Goal: Navigation & Orientation: Find specific page/section

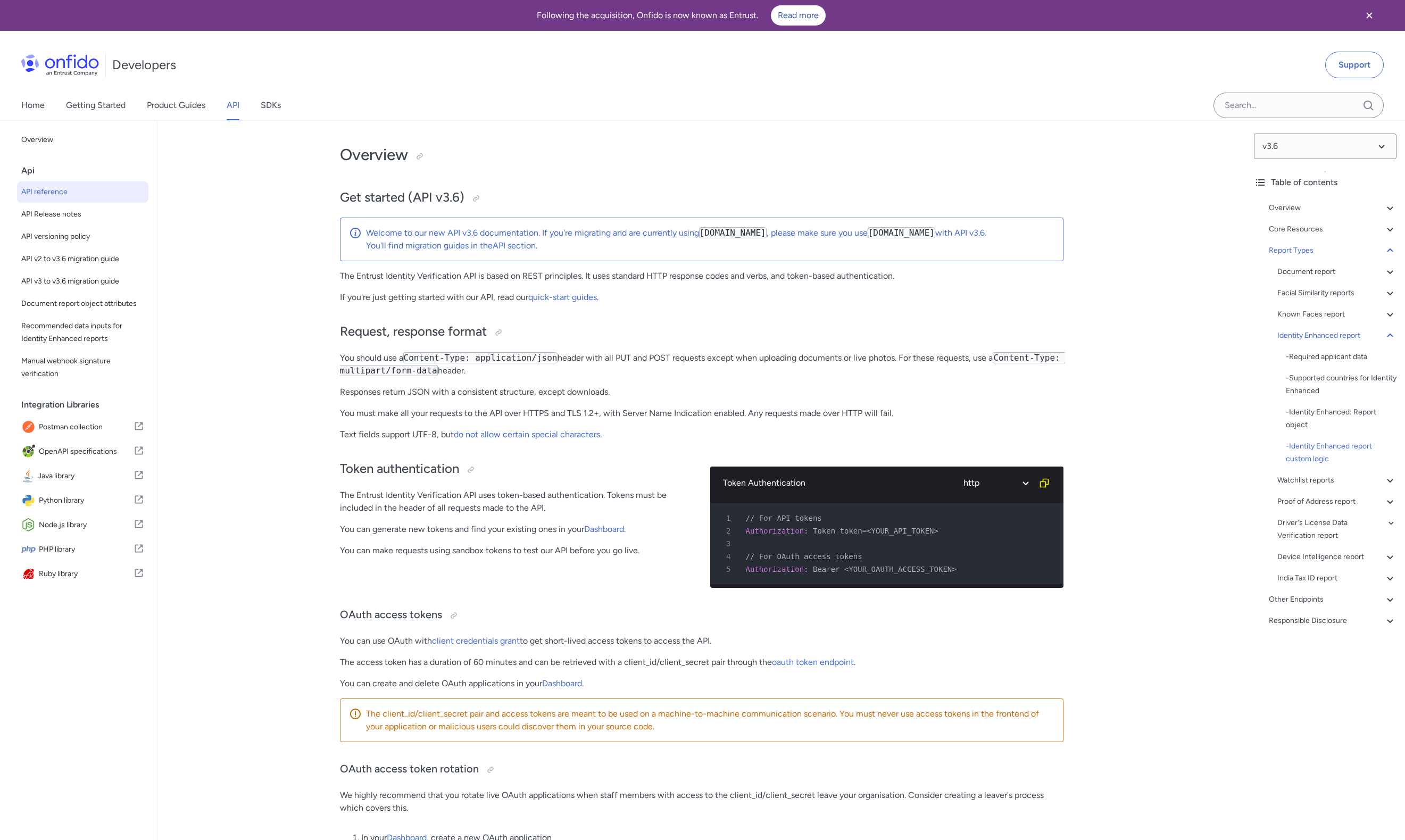
select select "http"
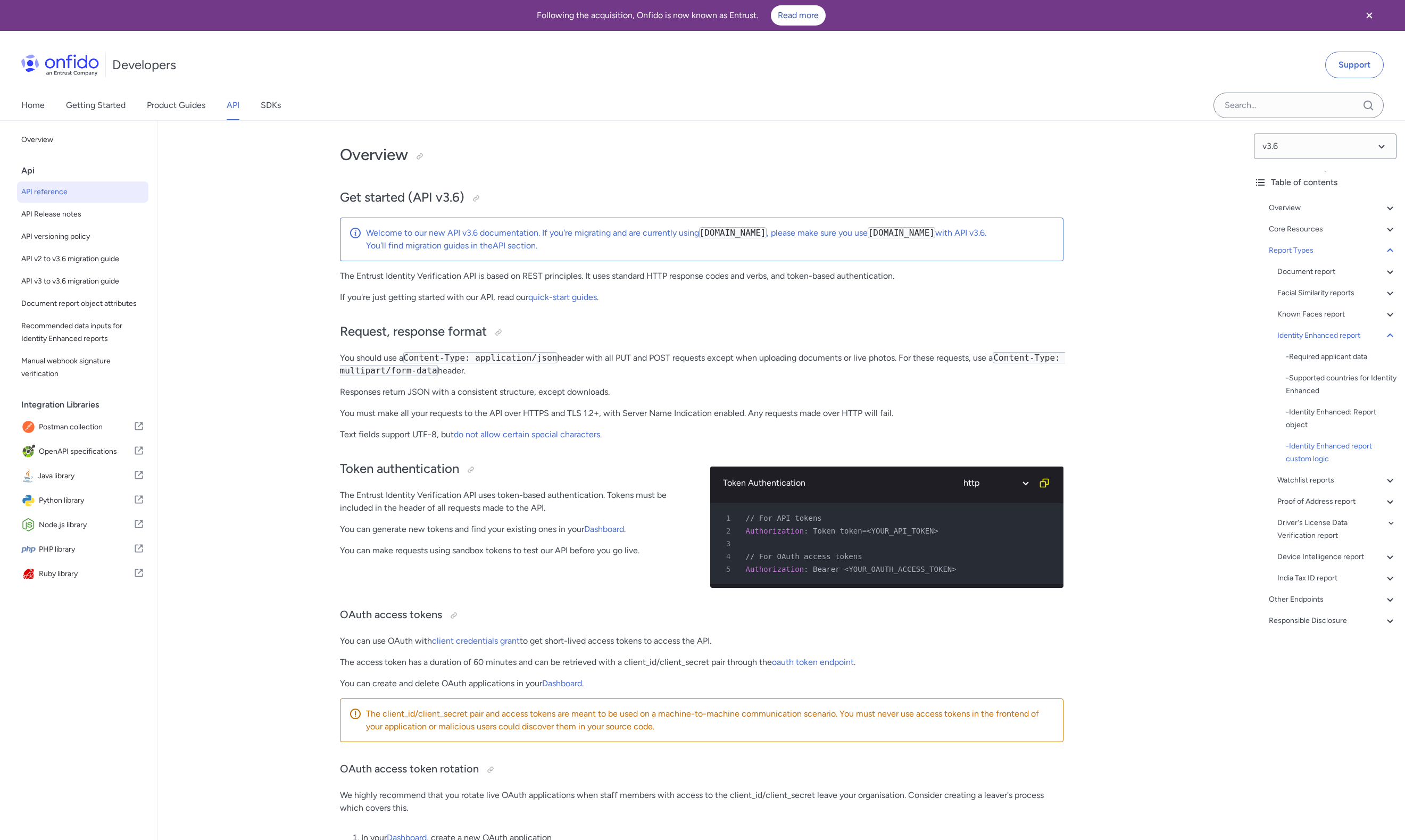
select select "http"
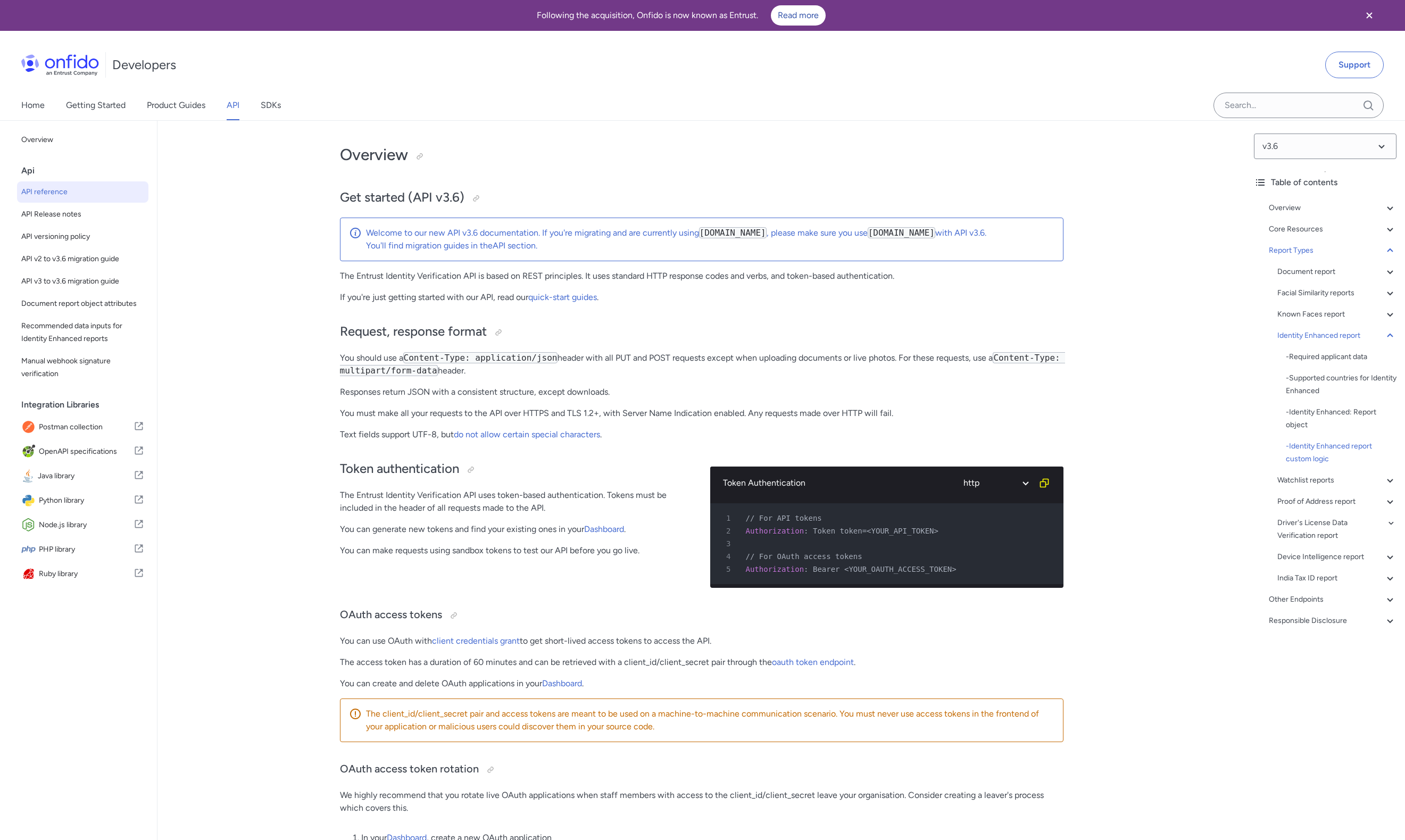
select select "http"
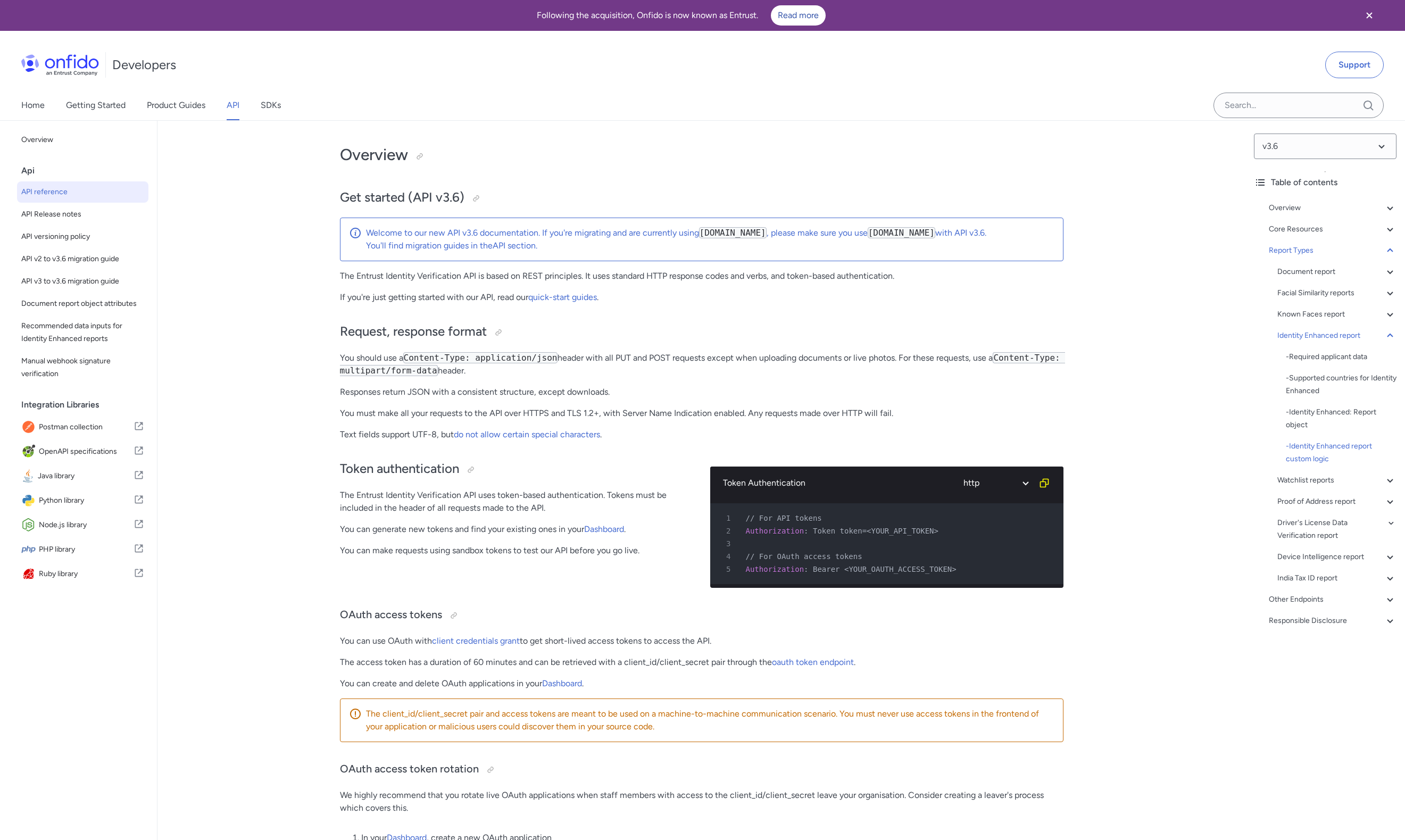
select select "http"
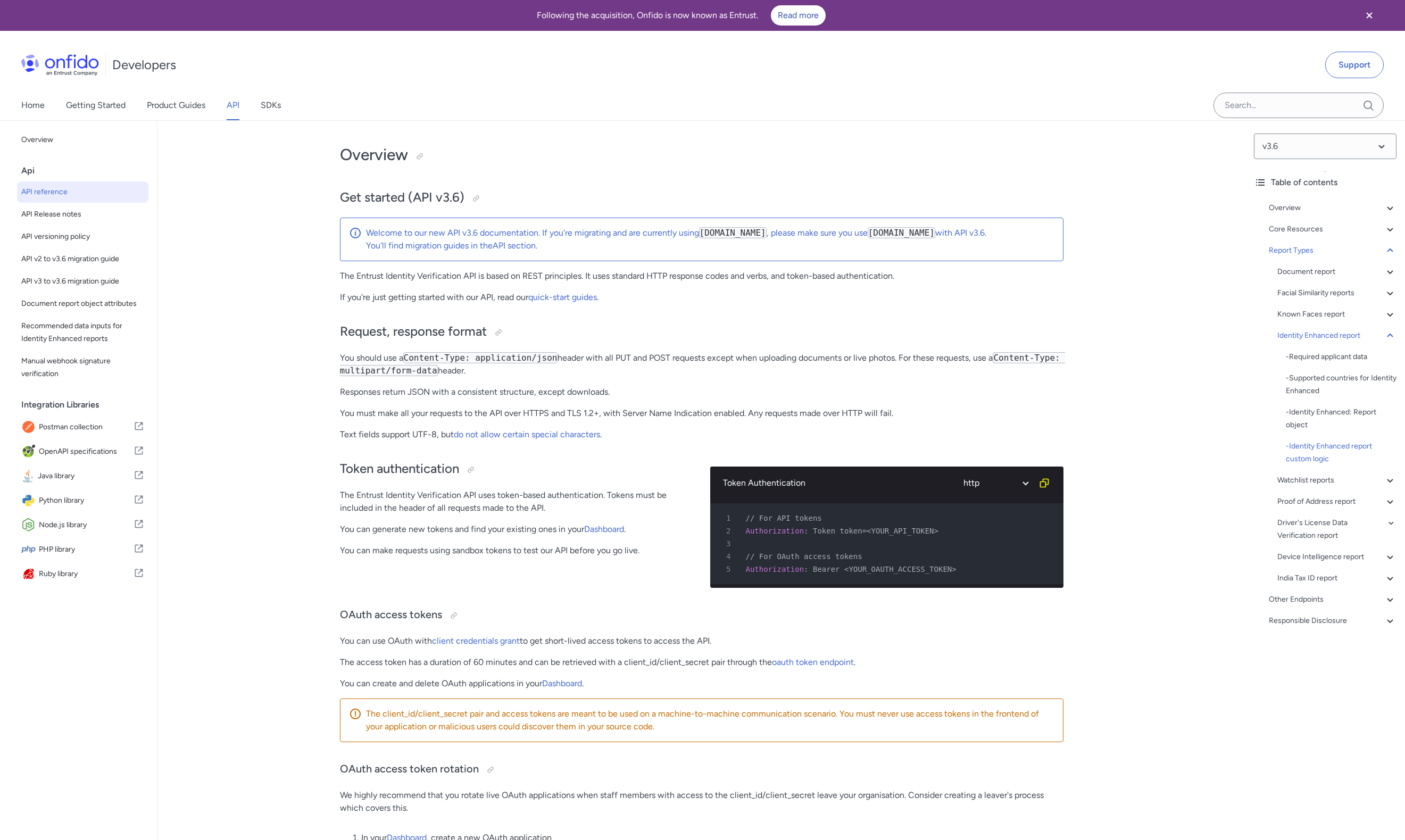
select select "http"
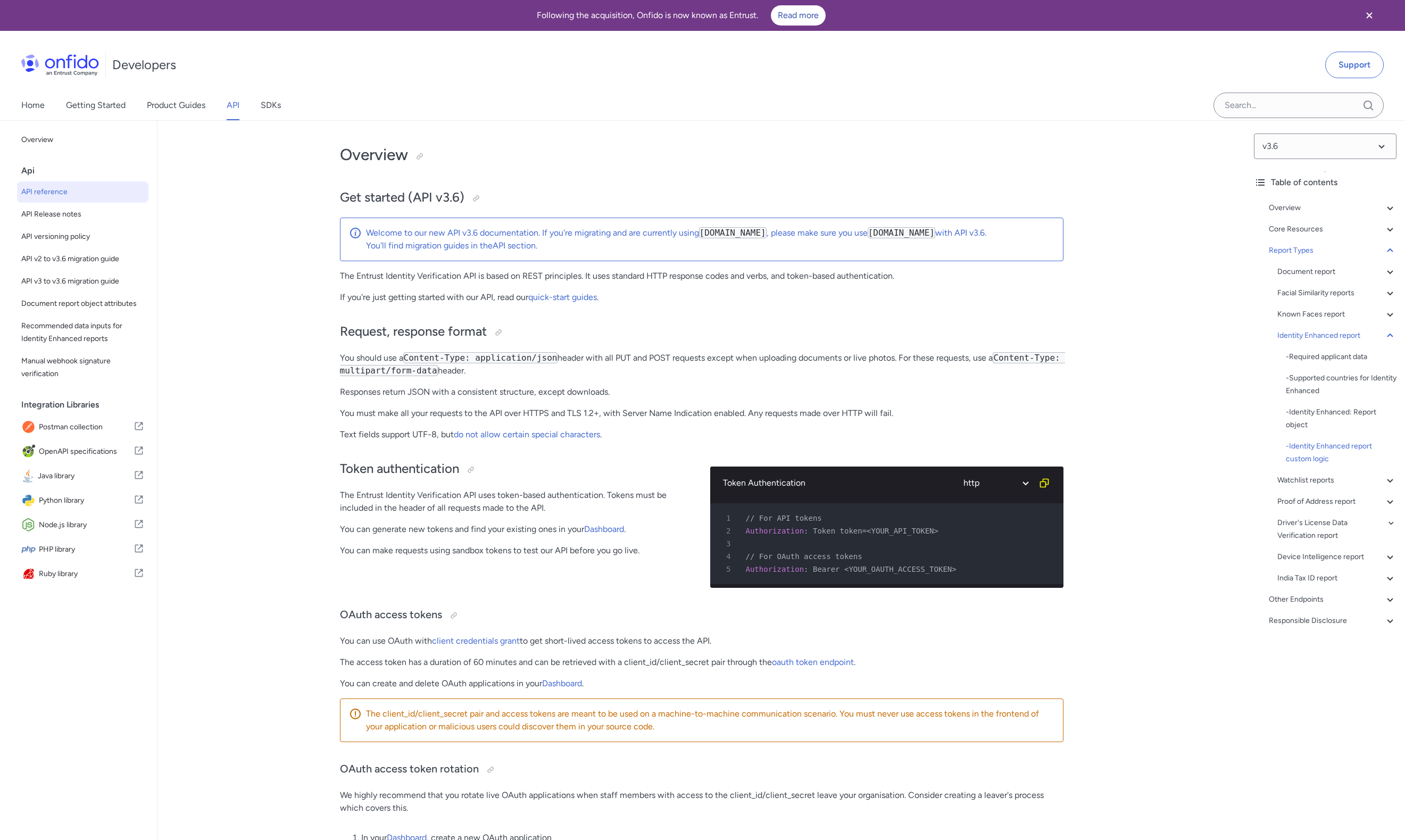
select select "http"
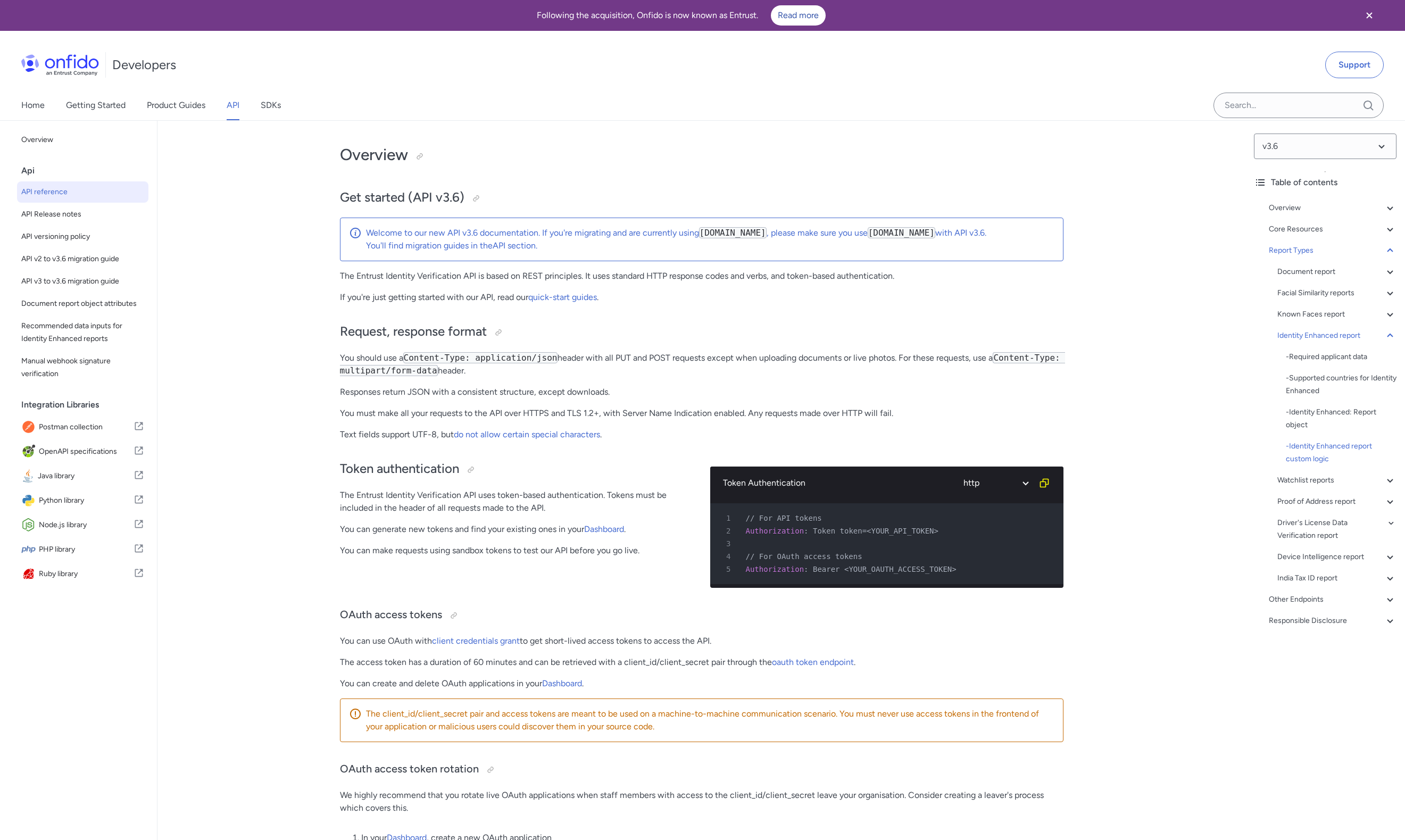
select select "http"
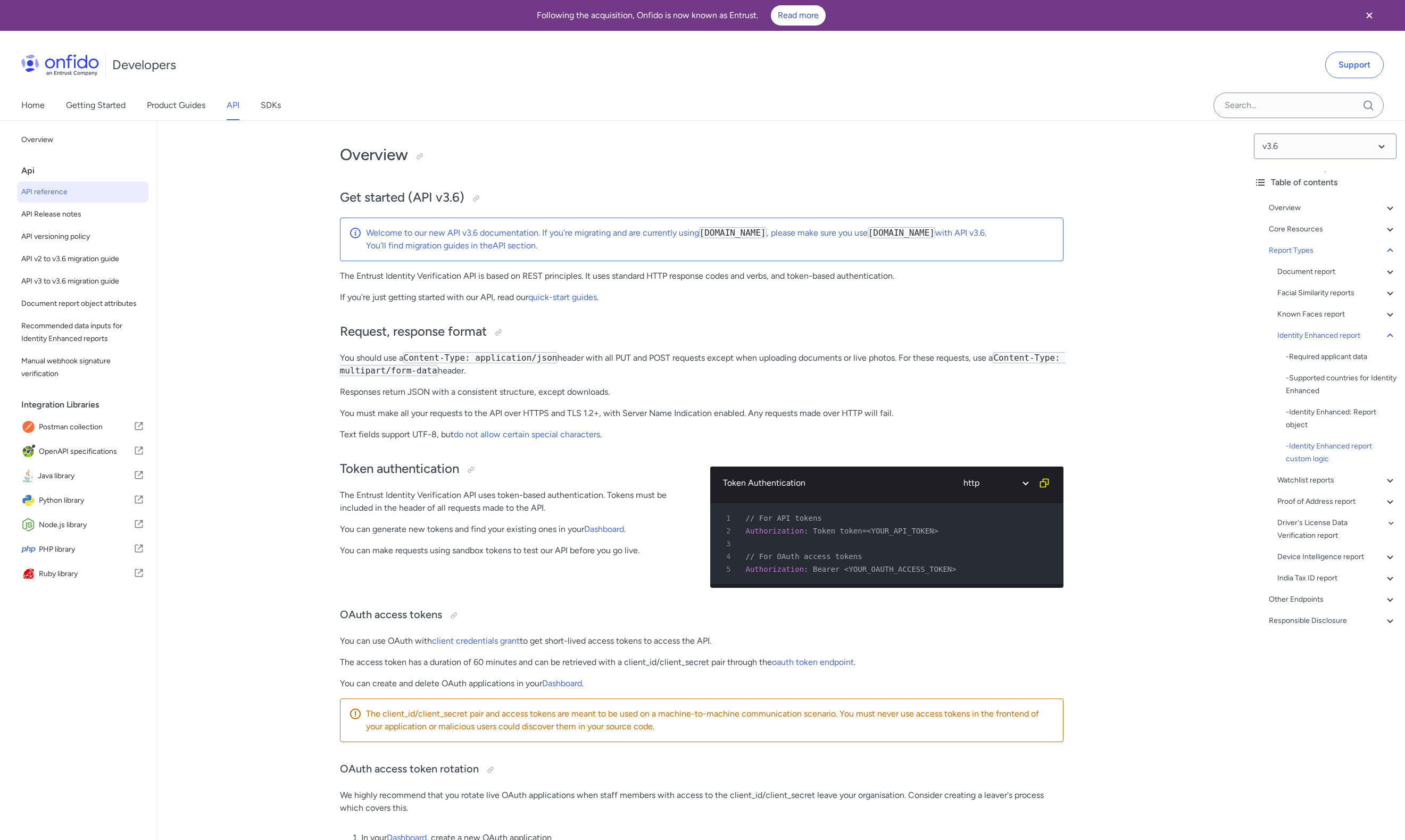
select select "http"
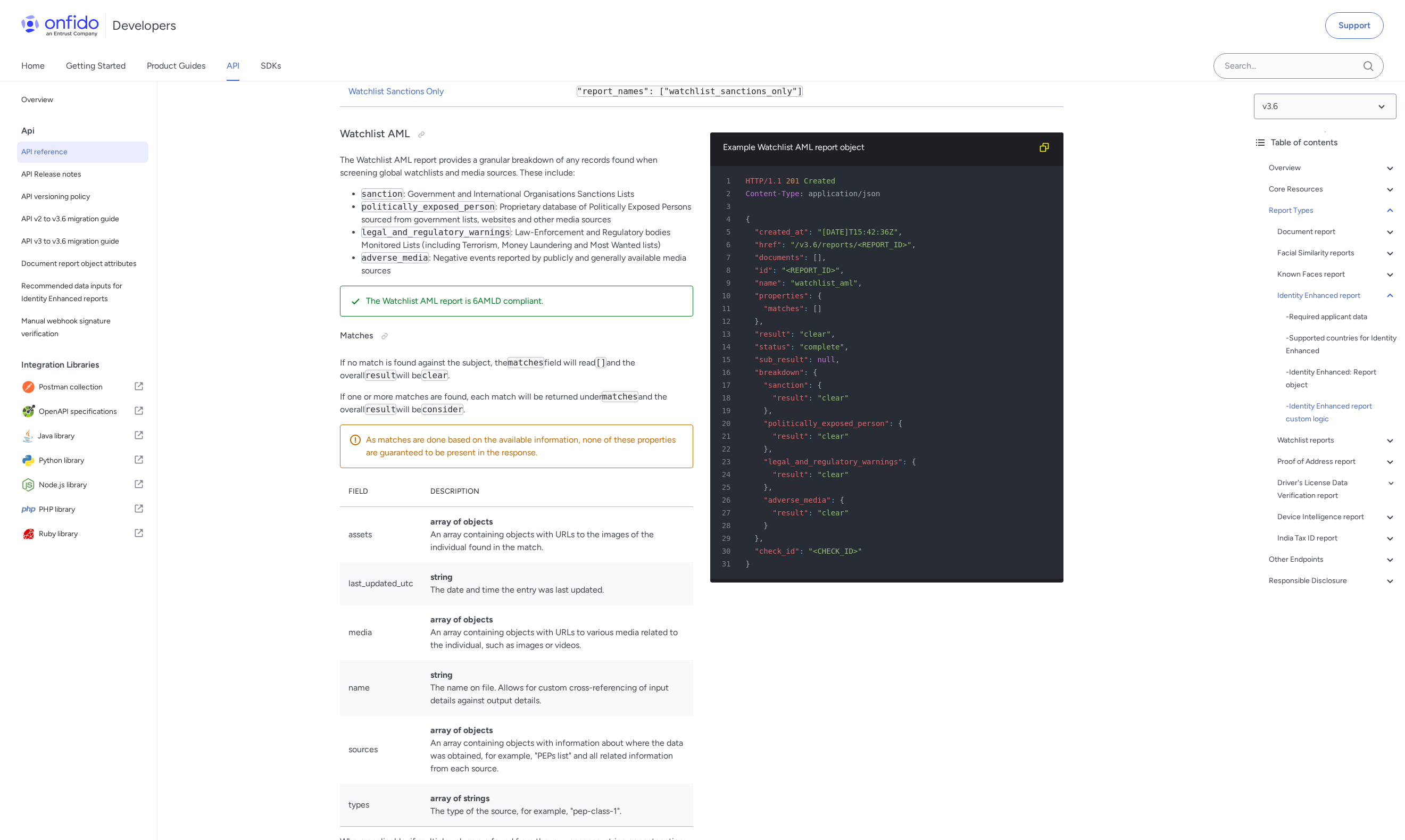
scroll to position [61132, 0]
